Goal: Find contact information: Find contact information

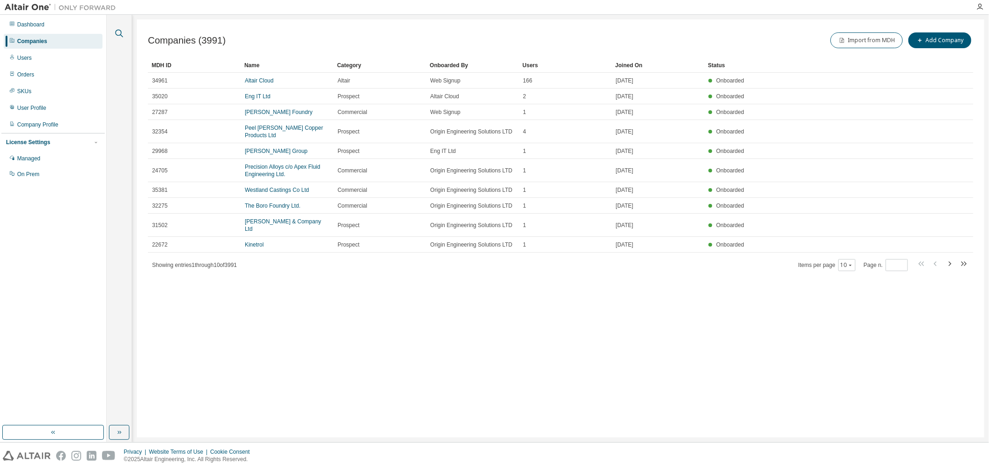
click at [117, 29] on icon "button" at bounding box center [119, 33] width 11 height 11
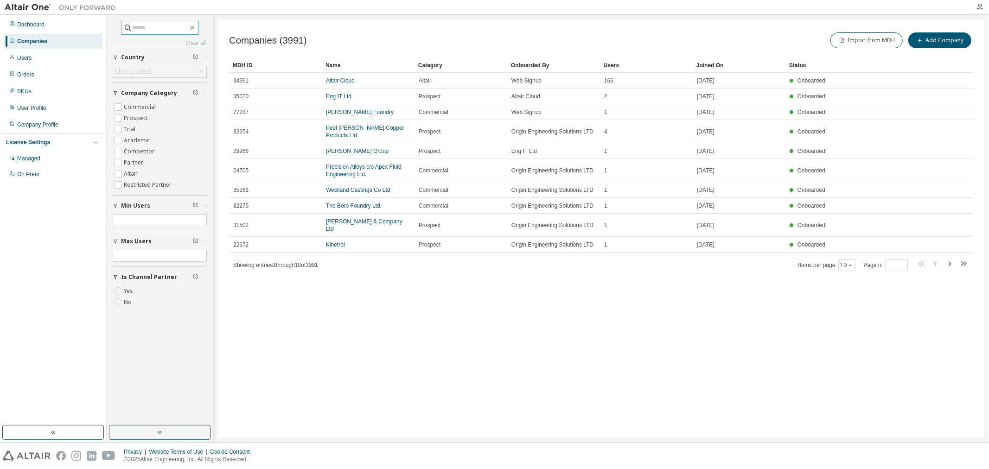
click at [145, 30] on input "text" at bounding box center [161, 27] width 56 height 9
type input "******"
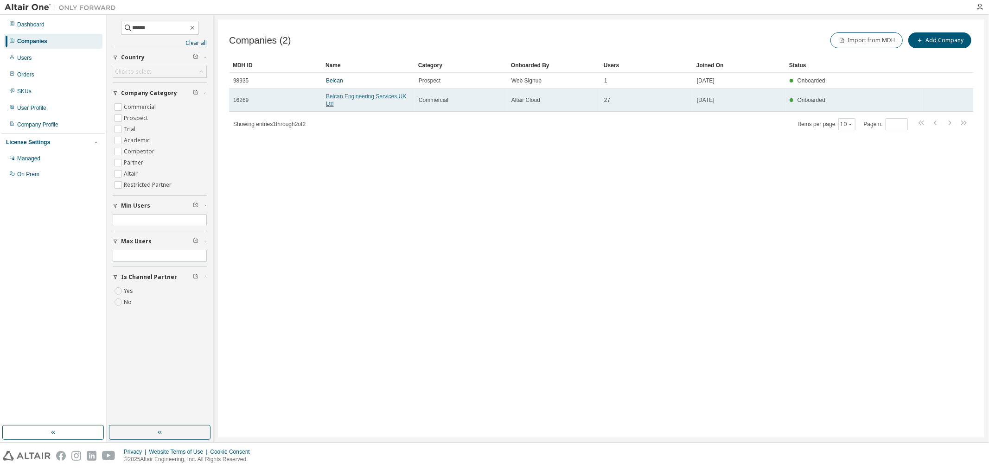
click at [335, 95] on link "Belcan Engineering Services UK Ltd" at bounding box center [366, 100] width 80 height 14
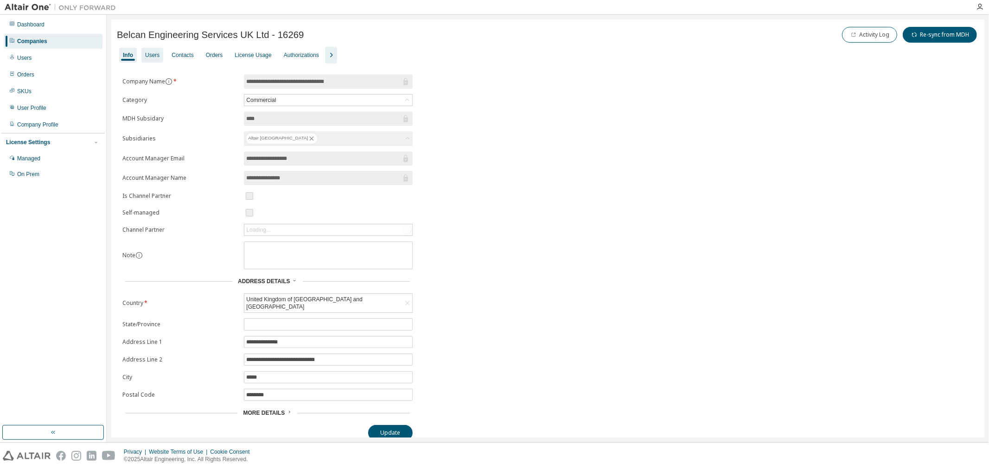
click at [151, 52] on div "Users" at bounding box center [152, 54] width 14 height 7
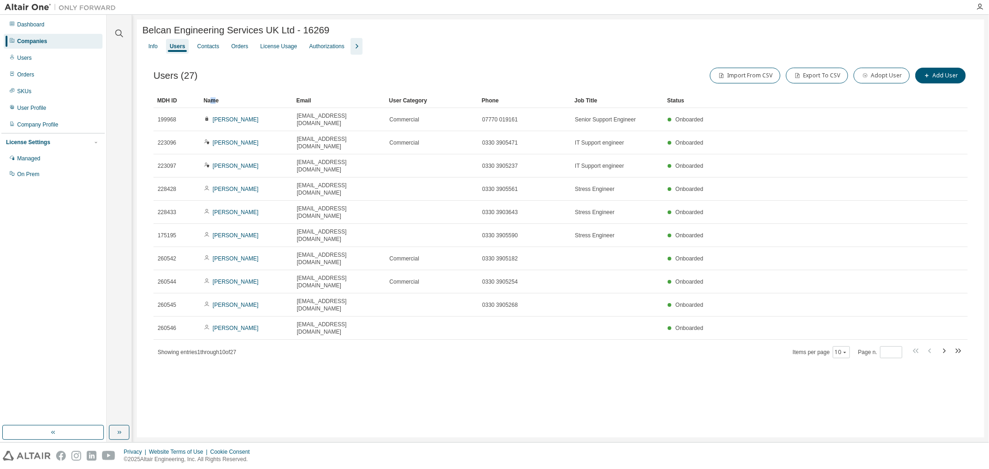
click at [213, 101] on div "Name" at bounding box center [246, 100] width 85 height 15
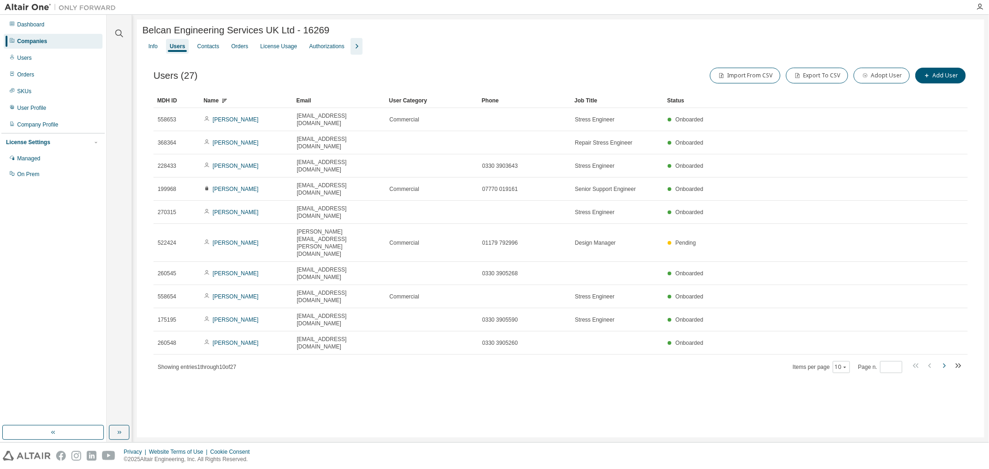
click at [944, 364] on icon "button" at bounding box center [944, 366] width 3 height 5
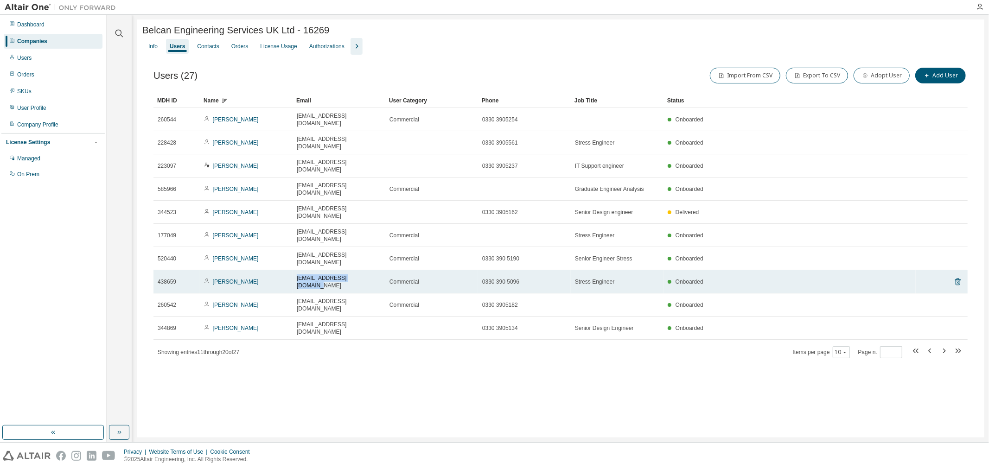
drag, startPoint x: 367, startPoint y: 228, endPoint x: 294, endPoint y: 227, distance: 73.7
click at [294, 270] on td "[EMAIL_ADDRESS][DOMAIN_NAME]" at bounding box center [339, 281] width 93 height 23
copy span "[EMAIL_ADDRESS][DOMAIN_NAME]"
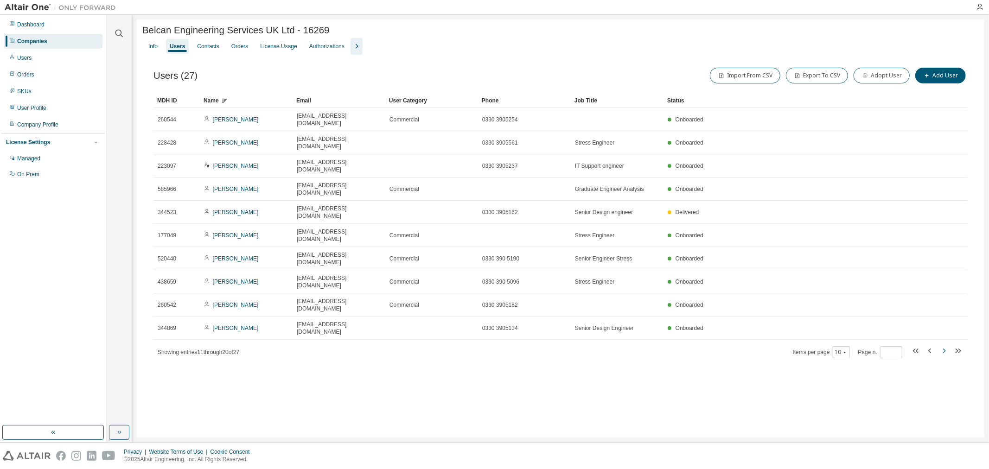
click at [943, 345] on icon "button" at bounding box center [944, 350] width 11 height 11
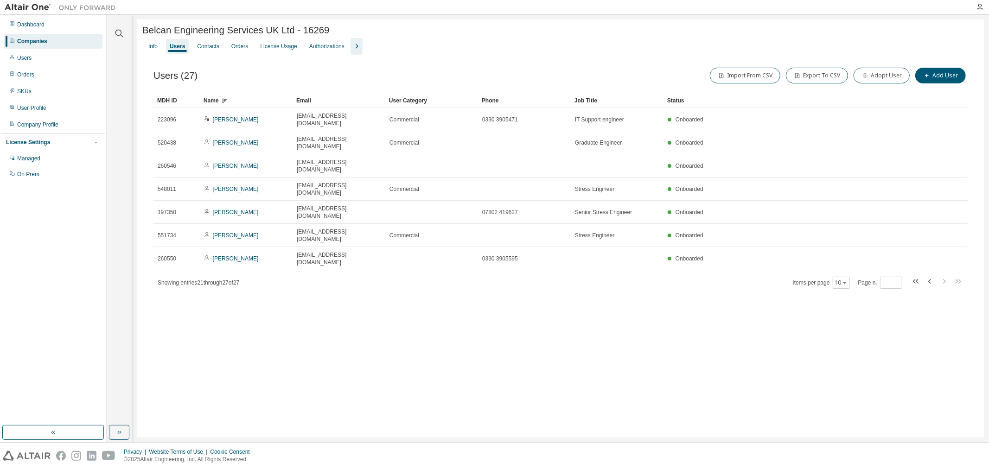
click at [943, 279] on div "Belcan Engineering Services UK Ltd - 16269 Clear Load Save Save As Field Operat…" at bounding box center [561, 228] width 848 height 418
click at [927, 276] on icon "button" at bounding box center [930, 281] width 11 height 11
type input "*"
